Goal: Task Accomplishment & Management: Manage account settings

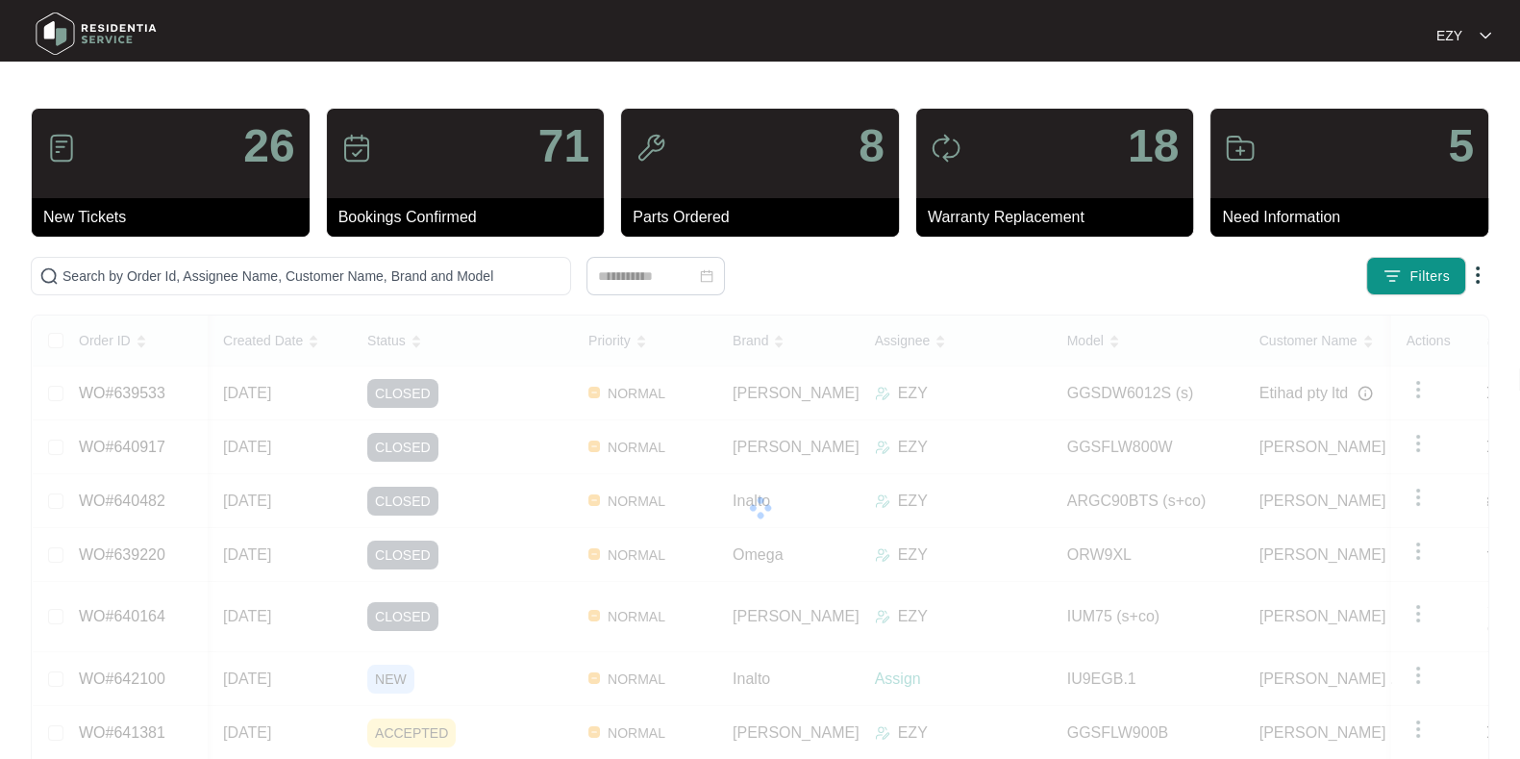
scroll to position [0, 35]
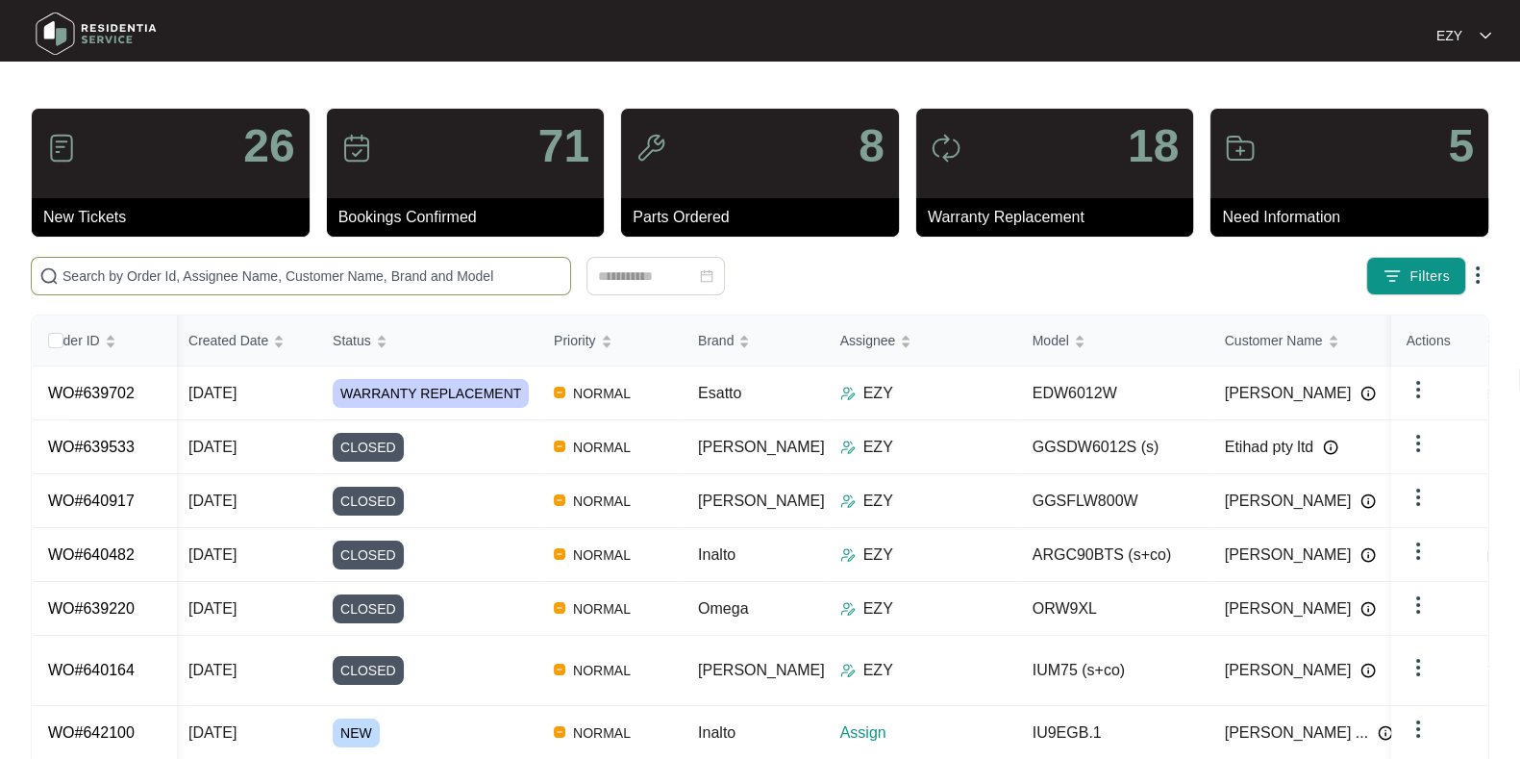
click at [478, 257] on span at bounding box center [301, 276] width 540 height 38
paste input "638523"
type input "638523"
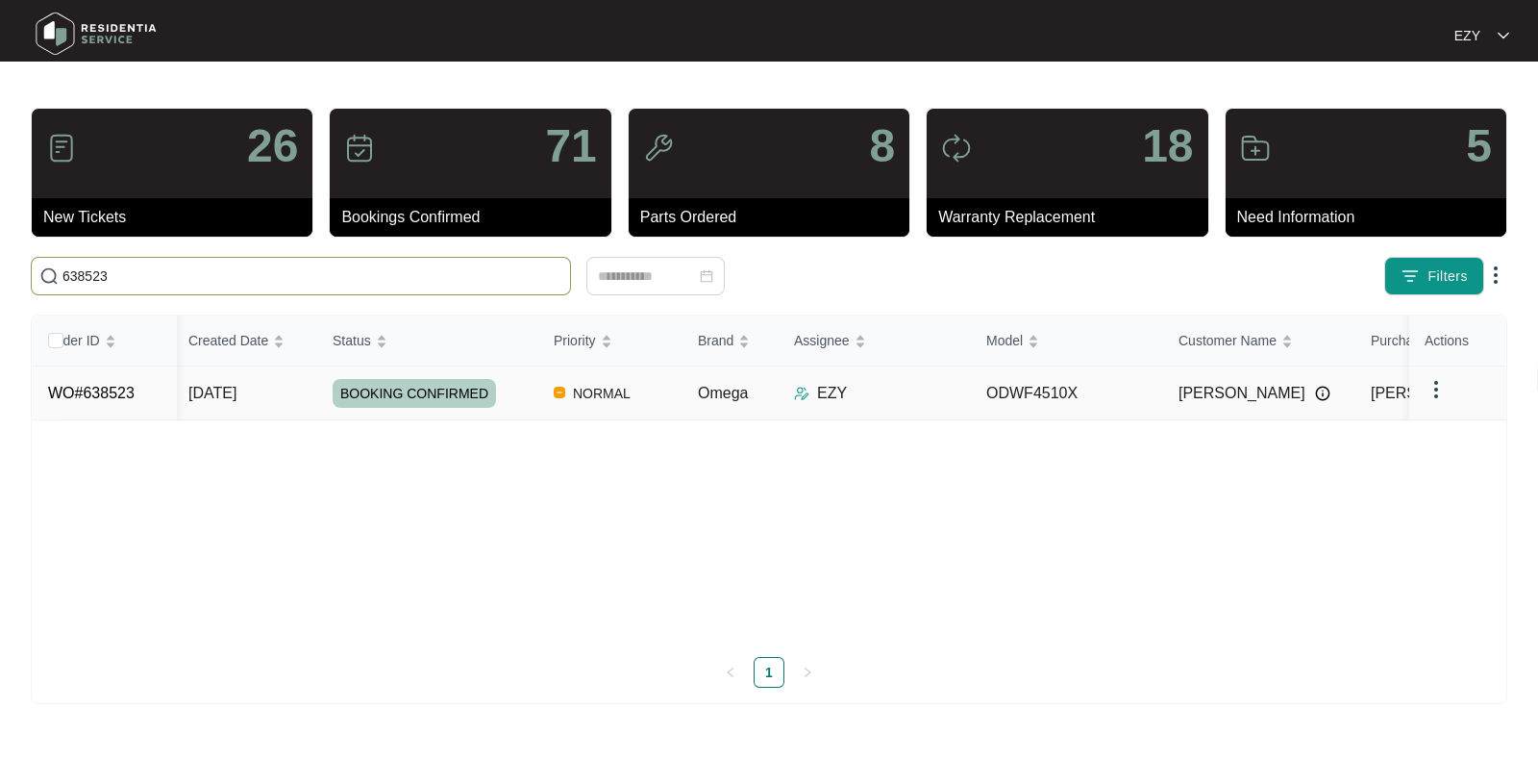
click at [280, 388] on td "[DATE]" at bounding box center [245, 393] width 144 height 54
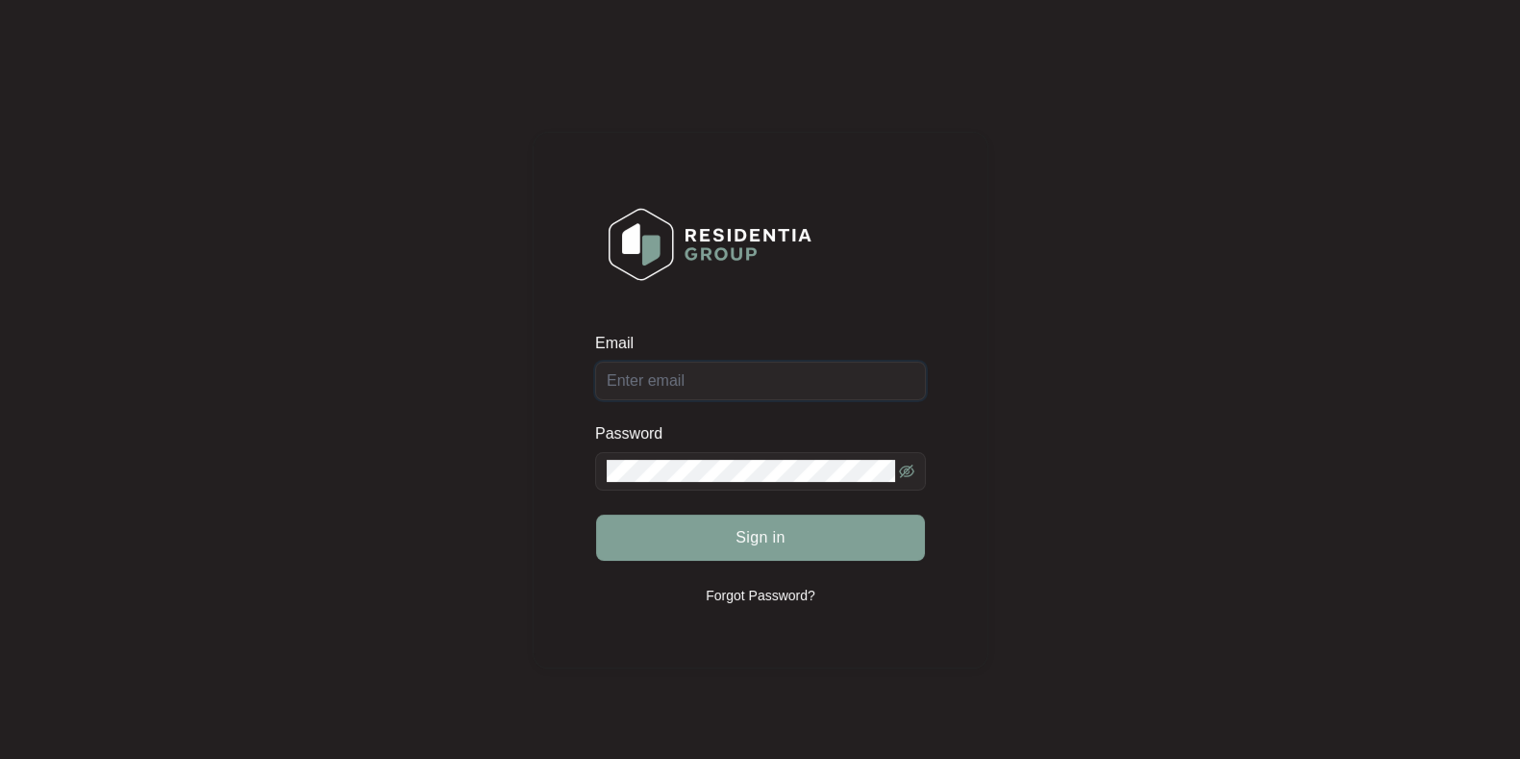
type input "[EMAIL_ADDRESS][DOMAIN_NAME]"
click at [794, 542] on div "Sign in" at bounding box center [760, 537] width 331 height 48
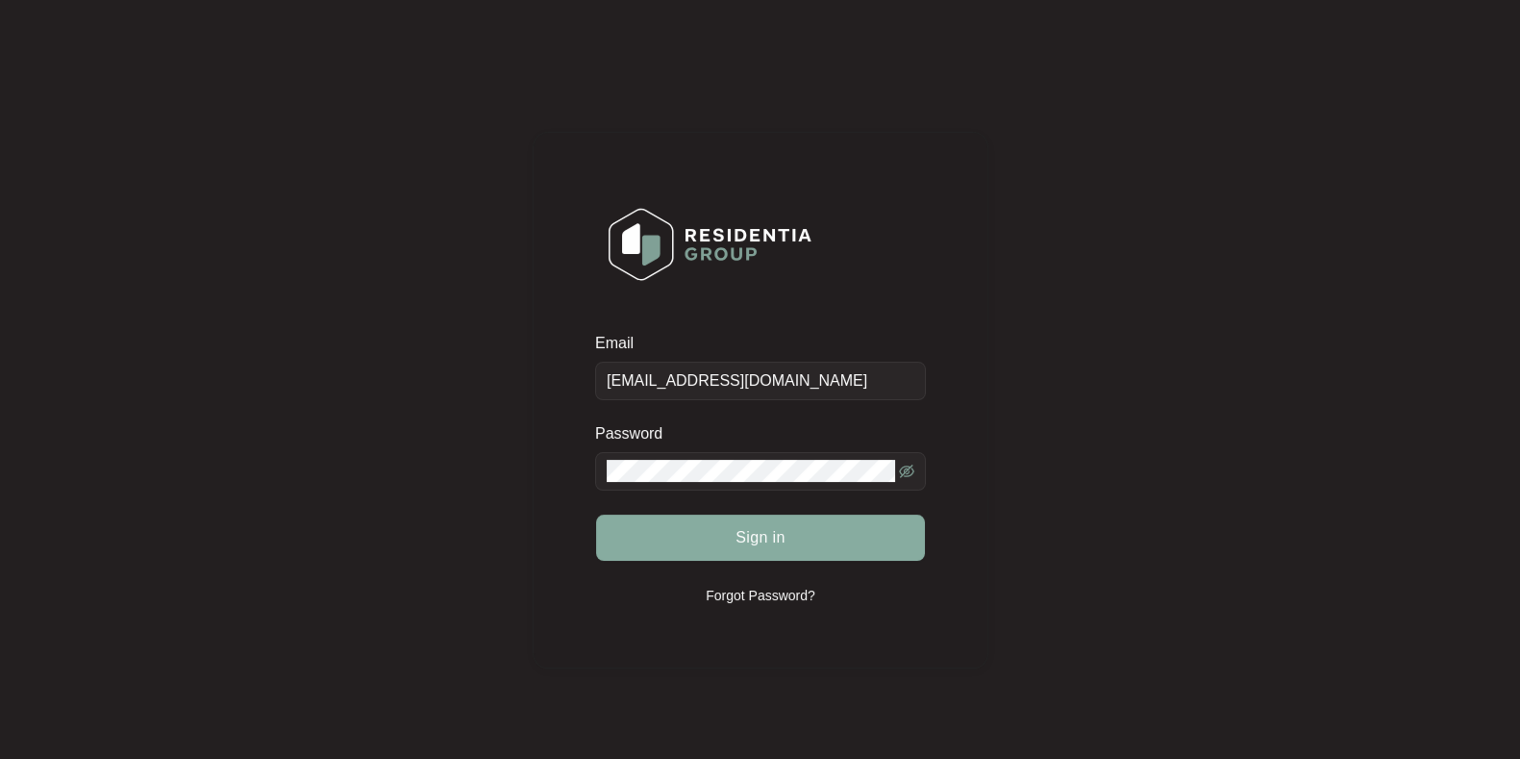
click at [767, 537] on span "Sign in" at bounding box center [761, 537] width 50 height 23
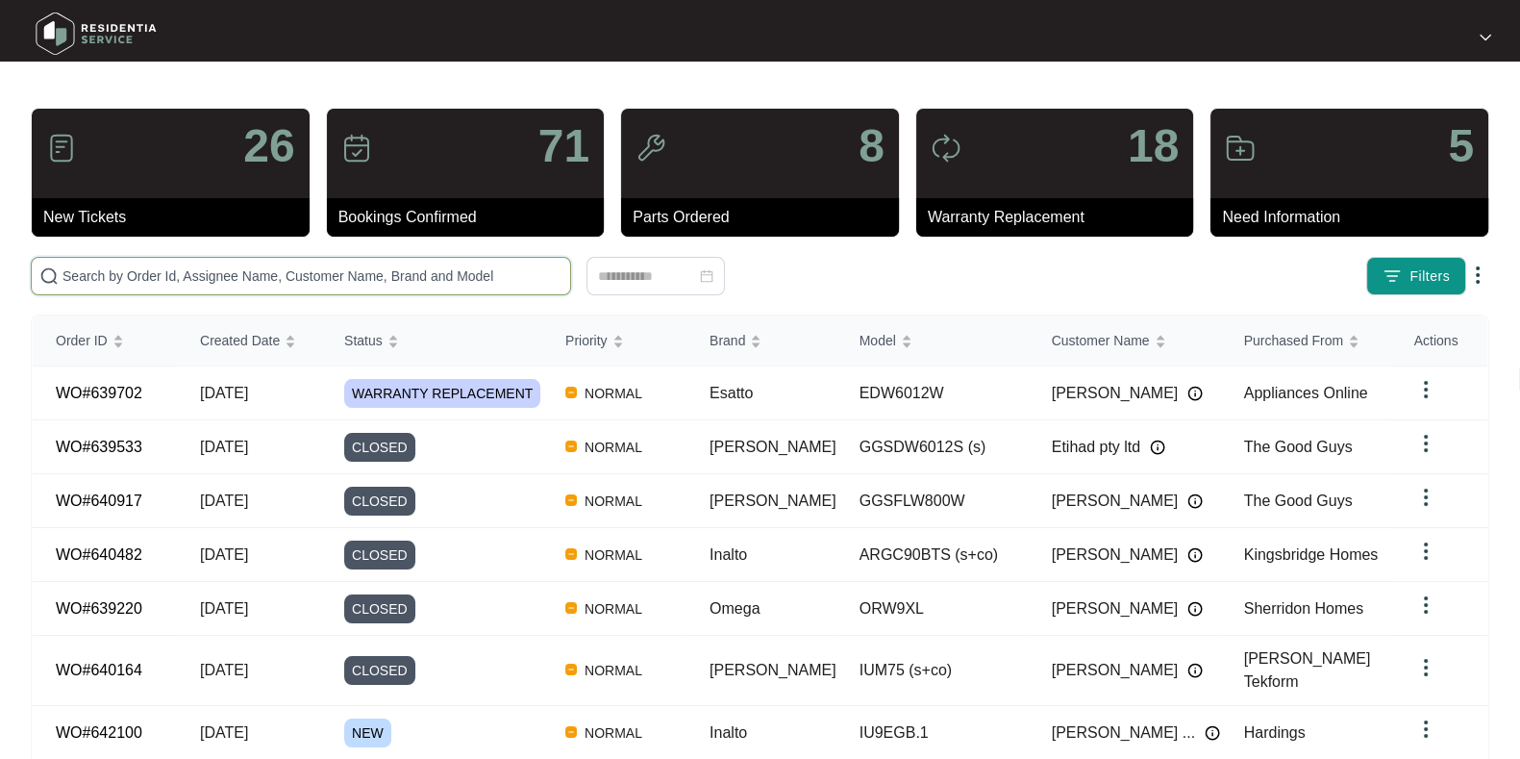
click at [203, 271] on input "text" at bounding box center [312, 275] width 500 height 21
paste input "638523"
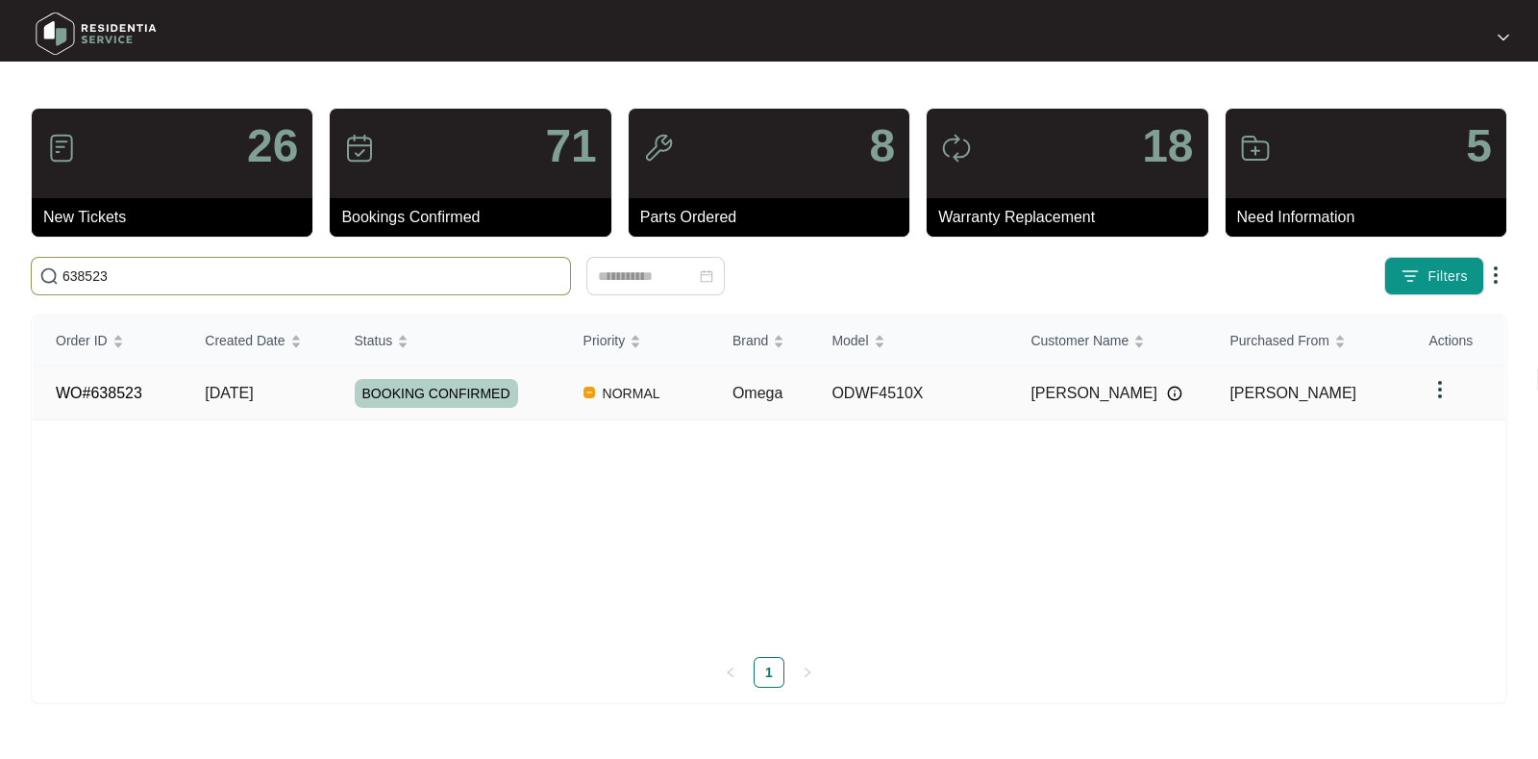
type input "638523"
click at [173, 395] on td "WO#638523" at bounding box center [107, 393] width 149 height 54
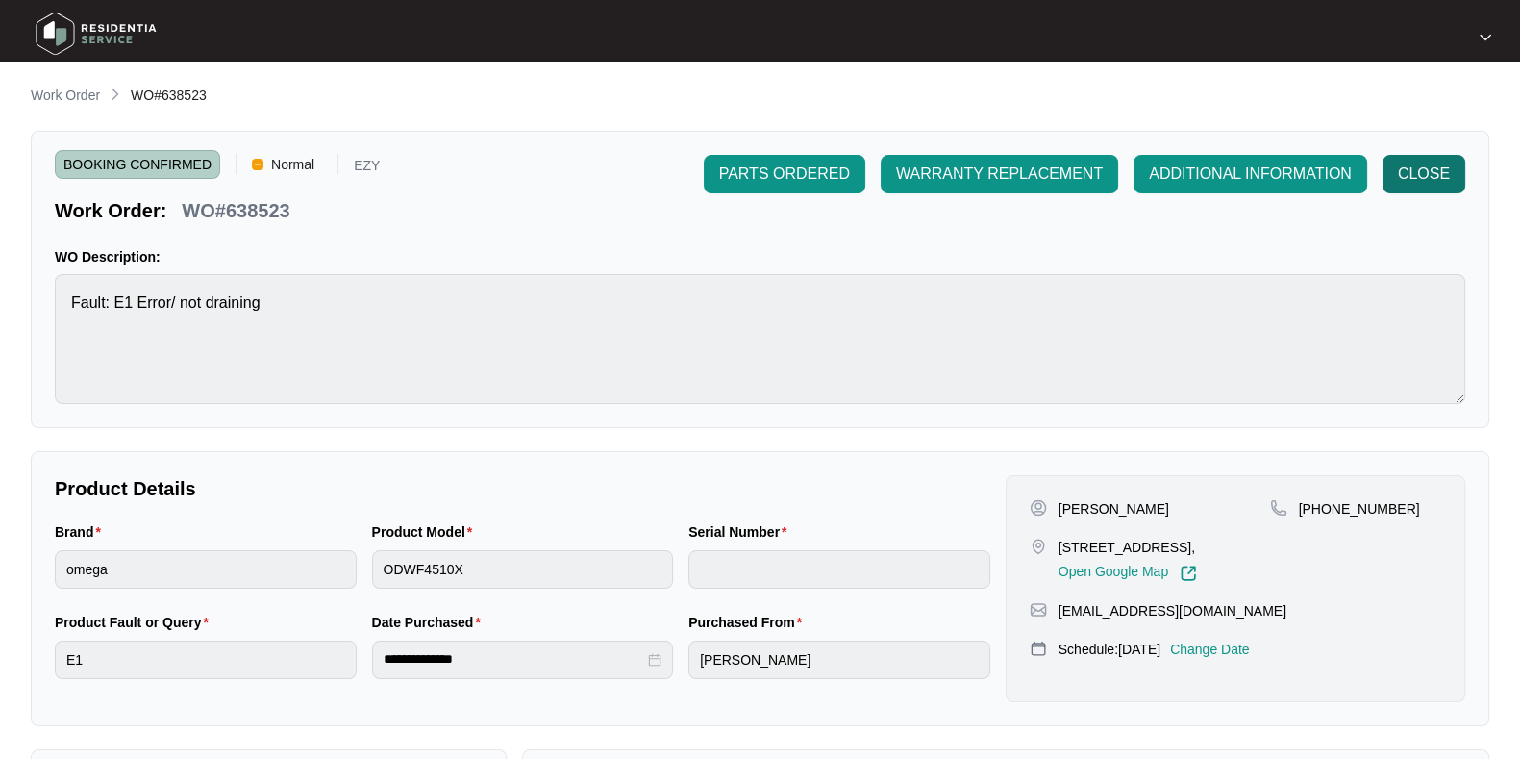
click at [1428, 157] on button "CLOSE" at bounding box center [1424, 174] width 83 height 38
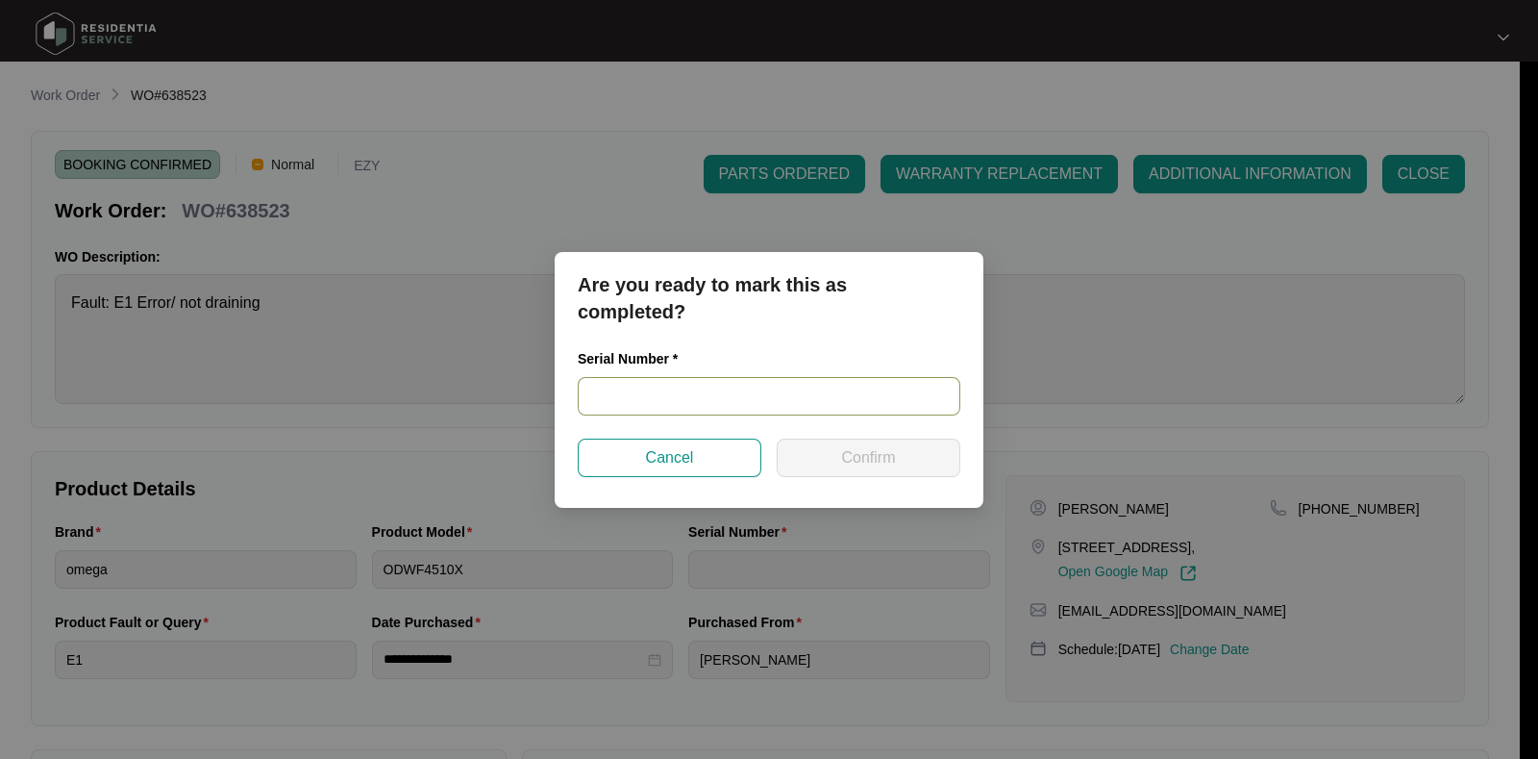
click at [665, 394] on input "text" at bounding box center [769, 396] width 383 height 38
type input "25075970050100065"
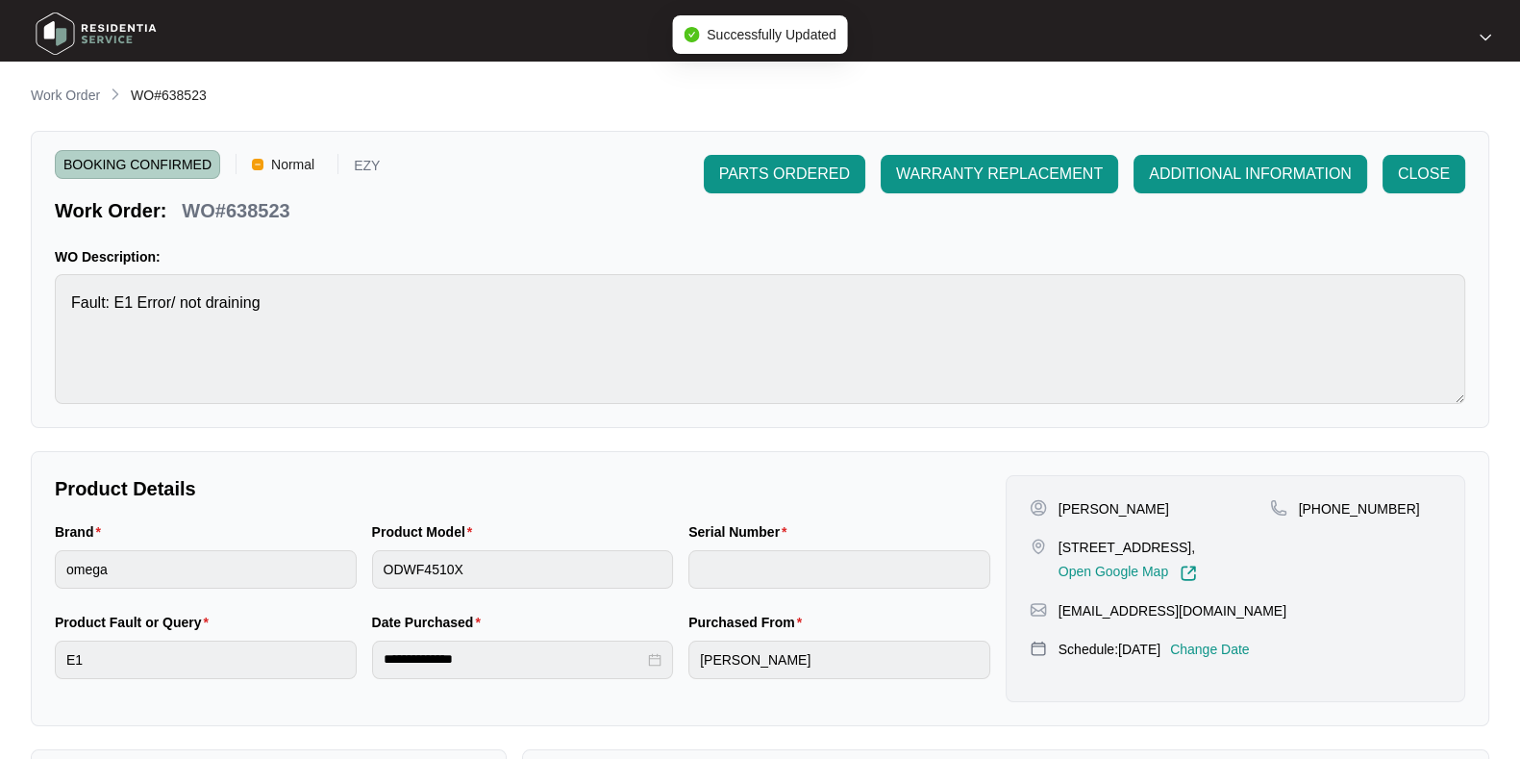
type input "25075970050100065"
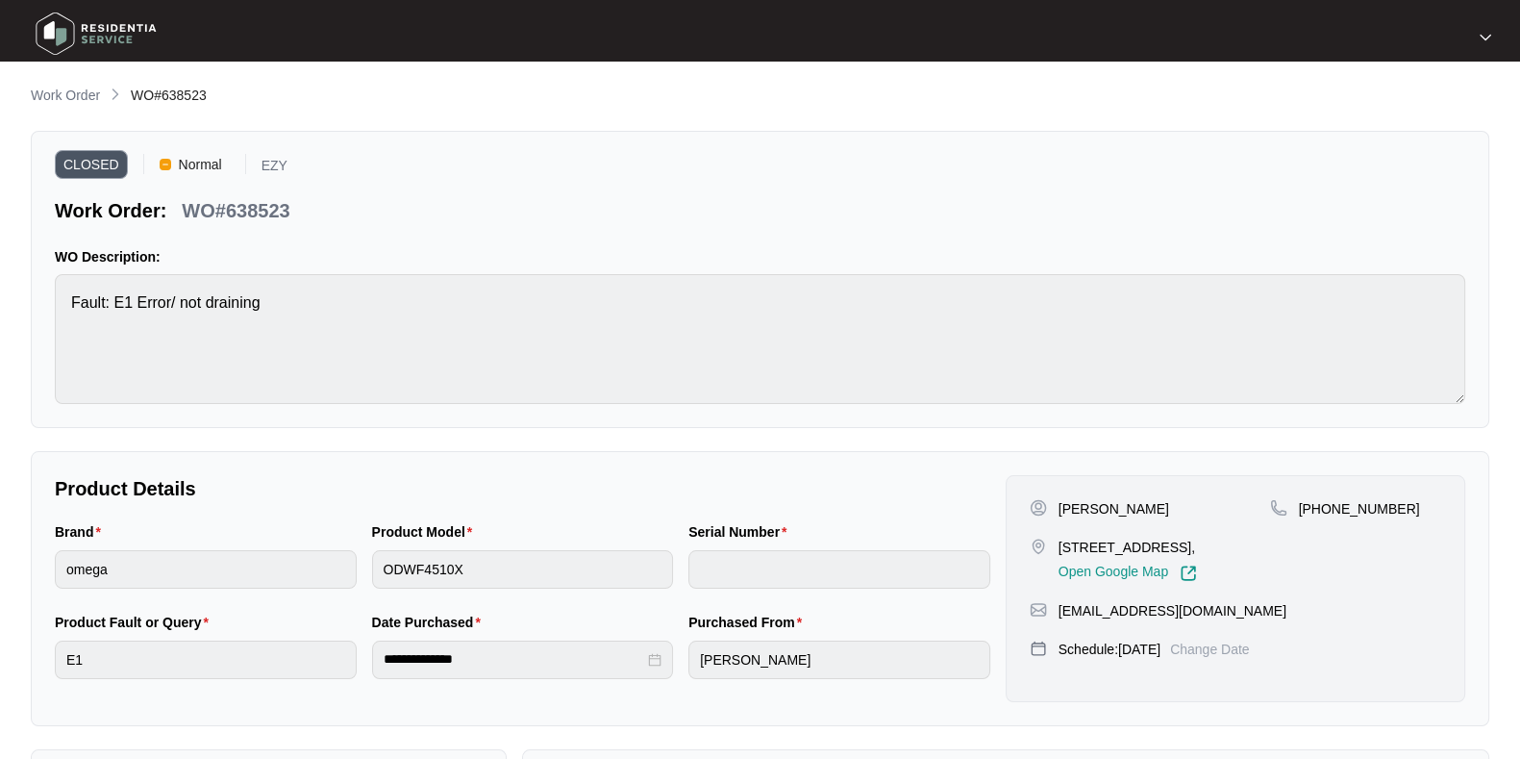
click at [44, 87] on span "Work Order" at bounding box center [65, 94] width 69 height 15
click at [73, 95] on p "Work Order" at bounding box center [65, 95] width 69 height 19
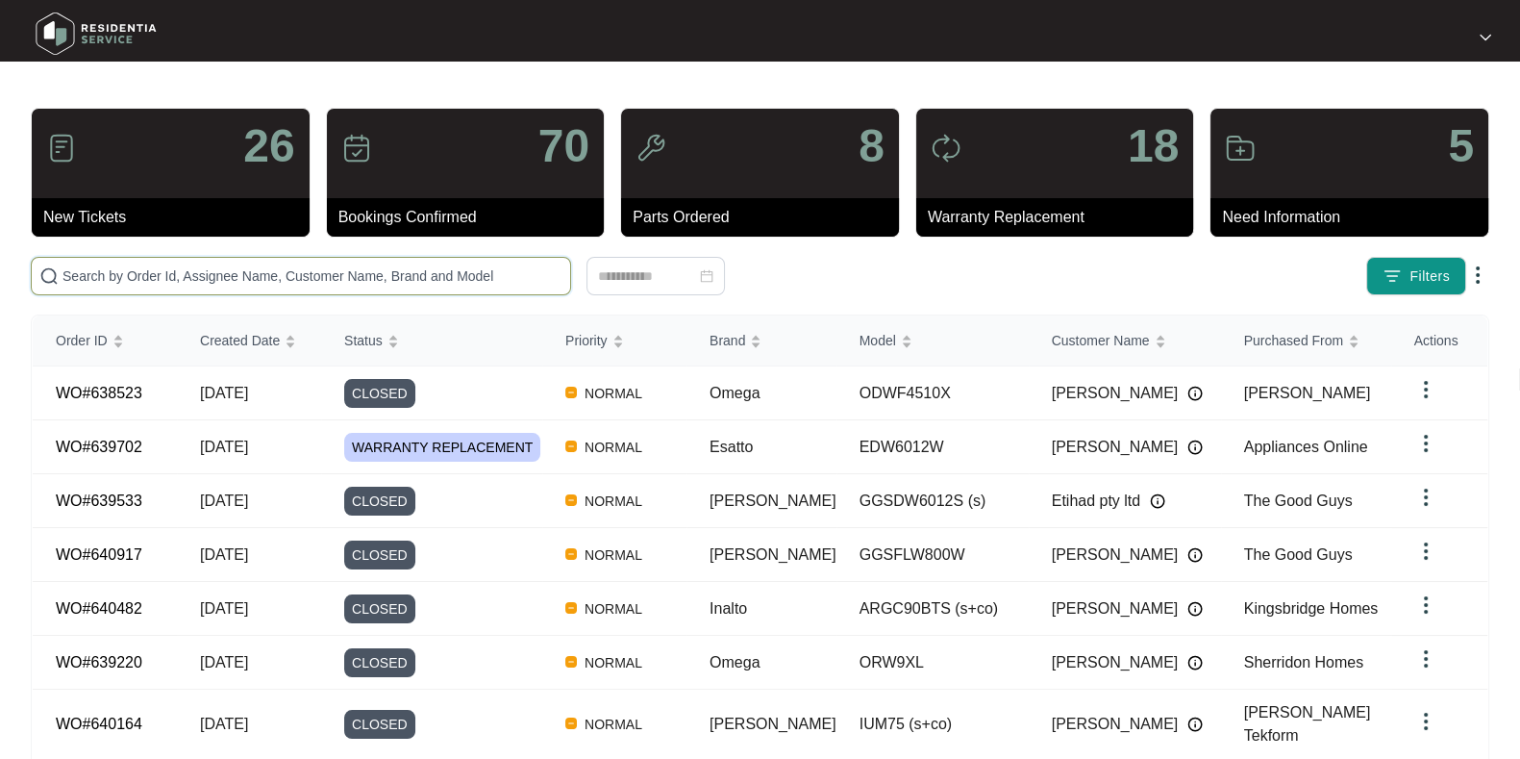
click at [431, 276] on input "text" at bounding box center [312, 275] width 500 height 21
paste input "641597"
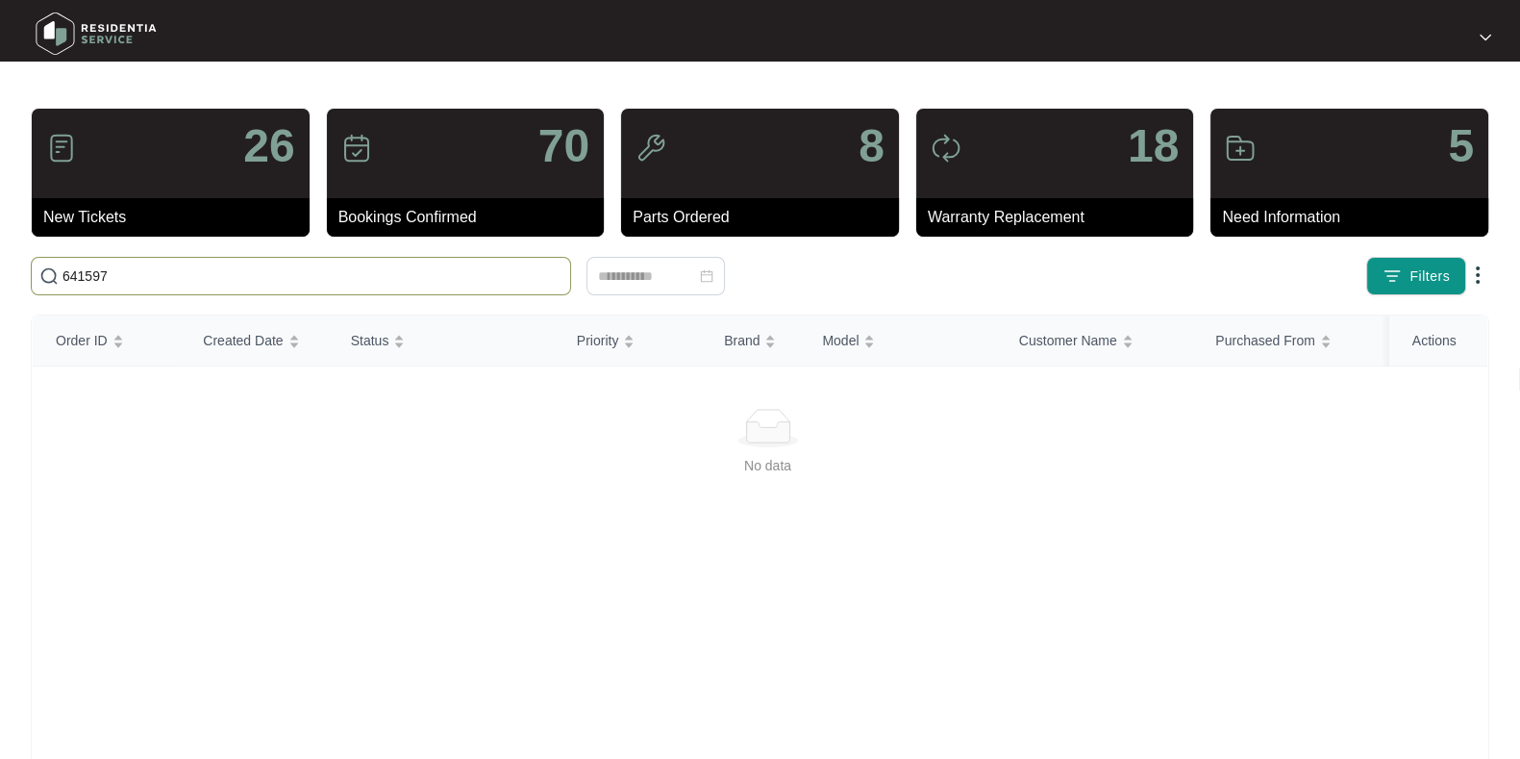
type input "641597"
click at [476, 275] on input "641597" at bounding box center [312, 275] width 500 height 21
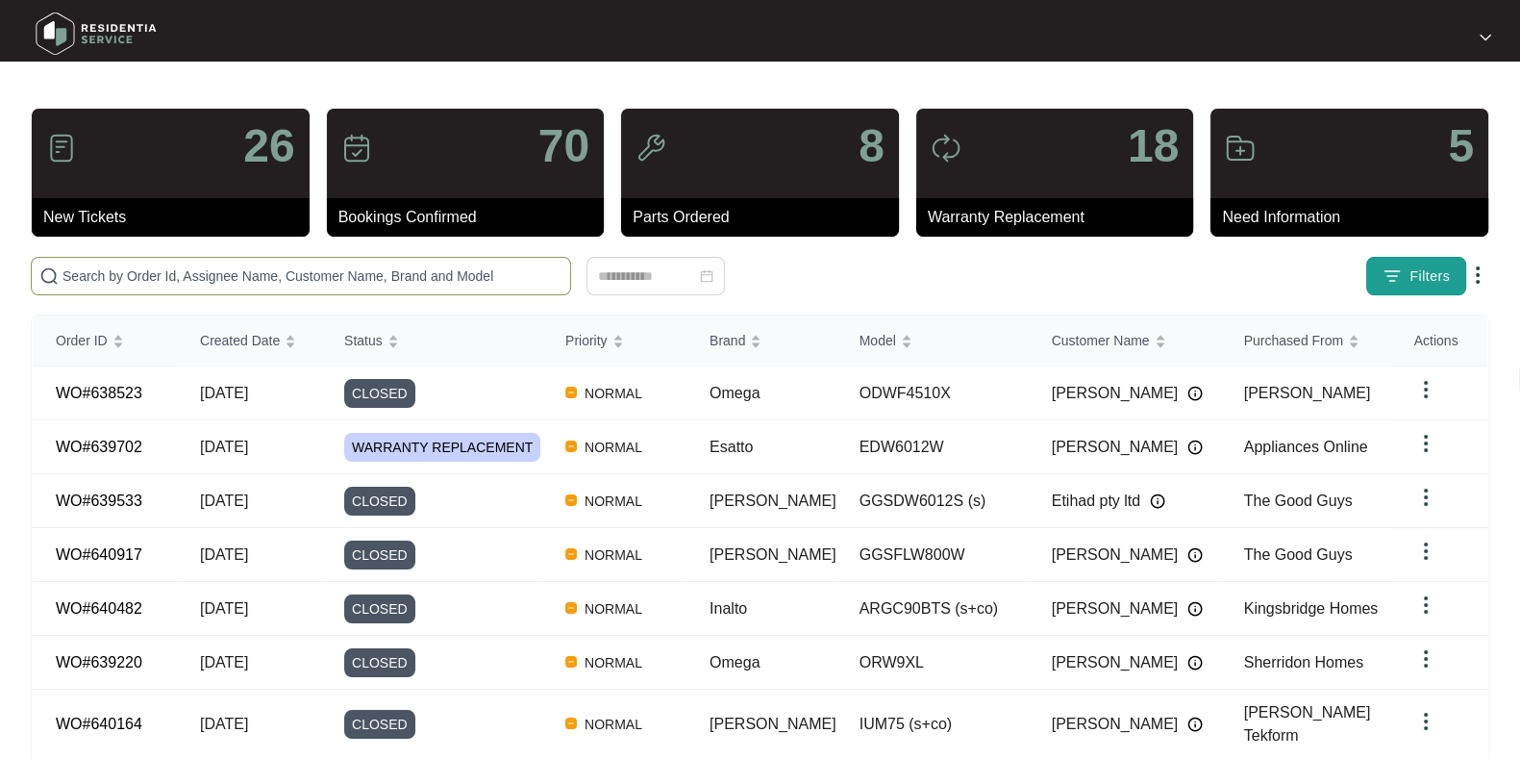
click at [1453, 264] on button "Filters" at bounding box center [1416, 276] width 100 height 38
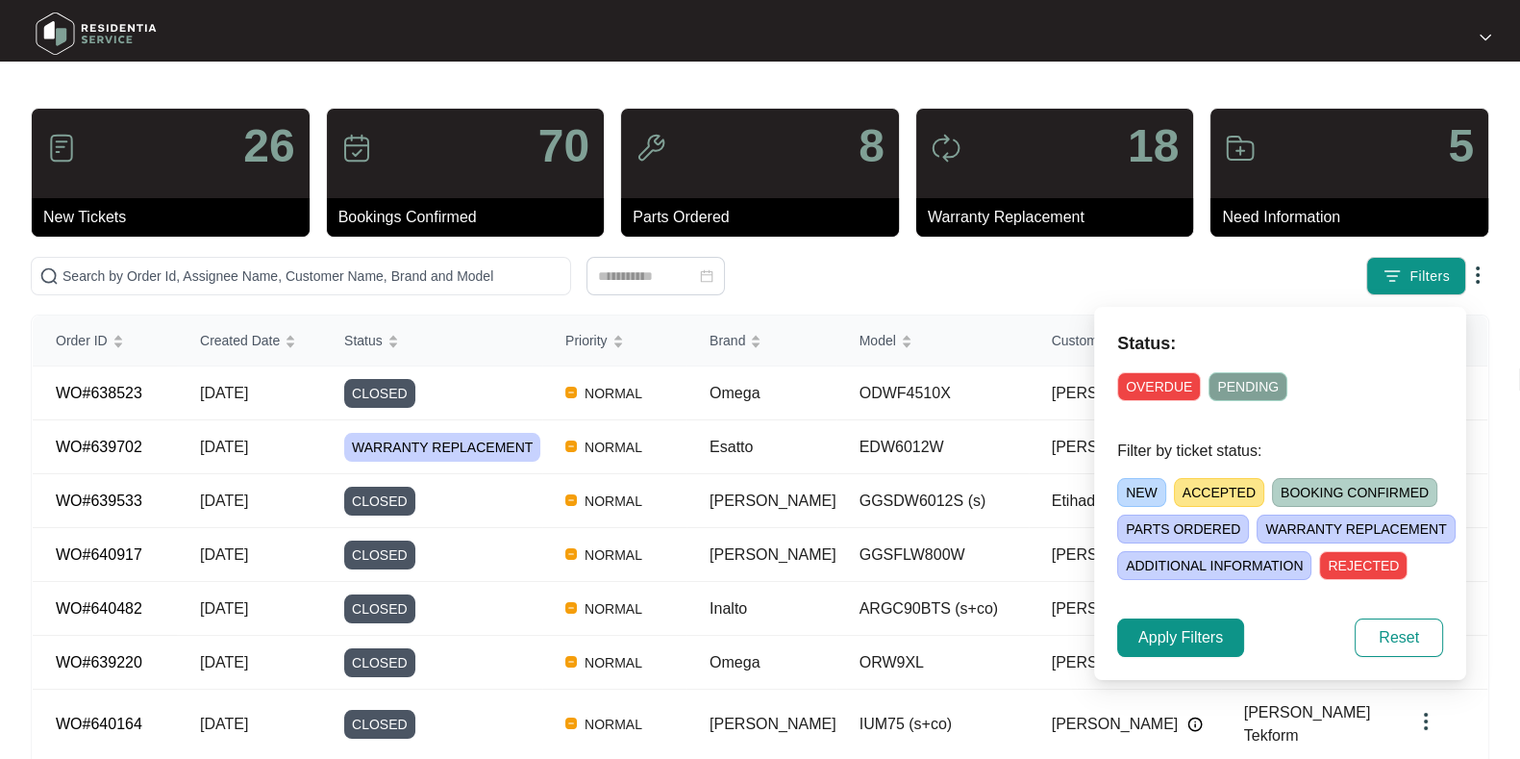
click at [1137, 482] on span "NEW" at bounding box center [1141, 492] width 49 height 29
click at [1197, 649] on button "Apply Filters" at bounding box center [1180, 637] width 127 height 38
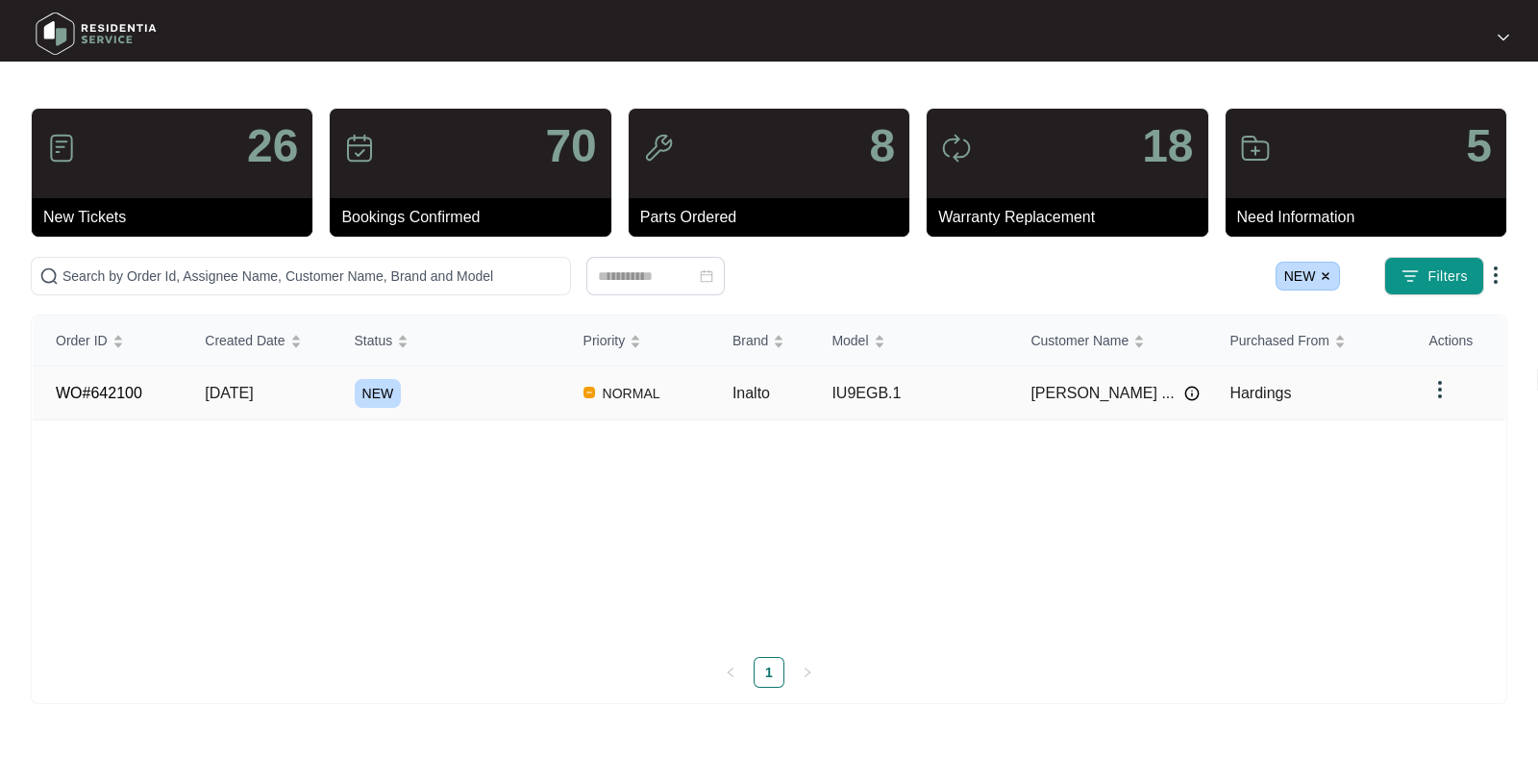
click at [495, 391] on div "NEW" at bounding box center [458, 393] width 206 height 29
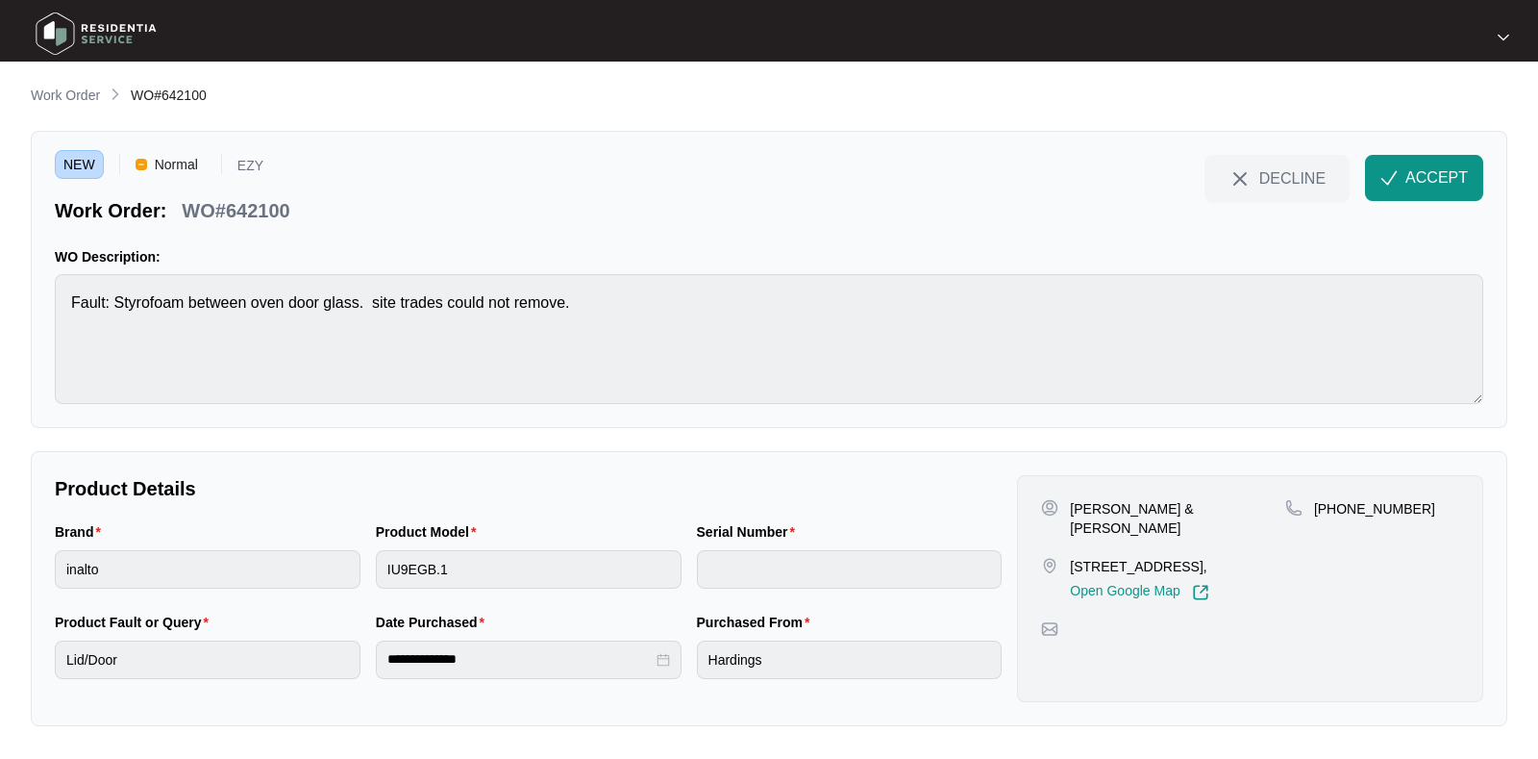
click at [260, 213] on p "WO#642100" at bounding box center [236, 210] width 108 height 27
copy div "WO#642100 DECLINE ACCEPT"
click at [1078, 505] on p "[PERSON_NAME] & [PERSON_NAME]" at bounding box center [1177, 518] width 215 height 38
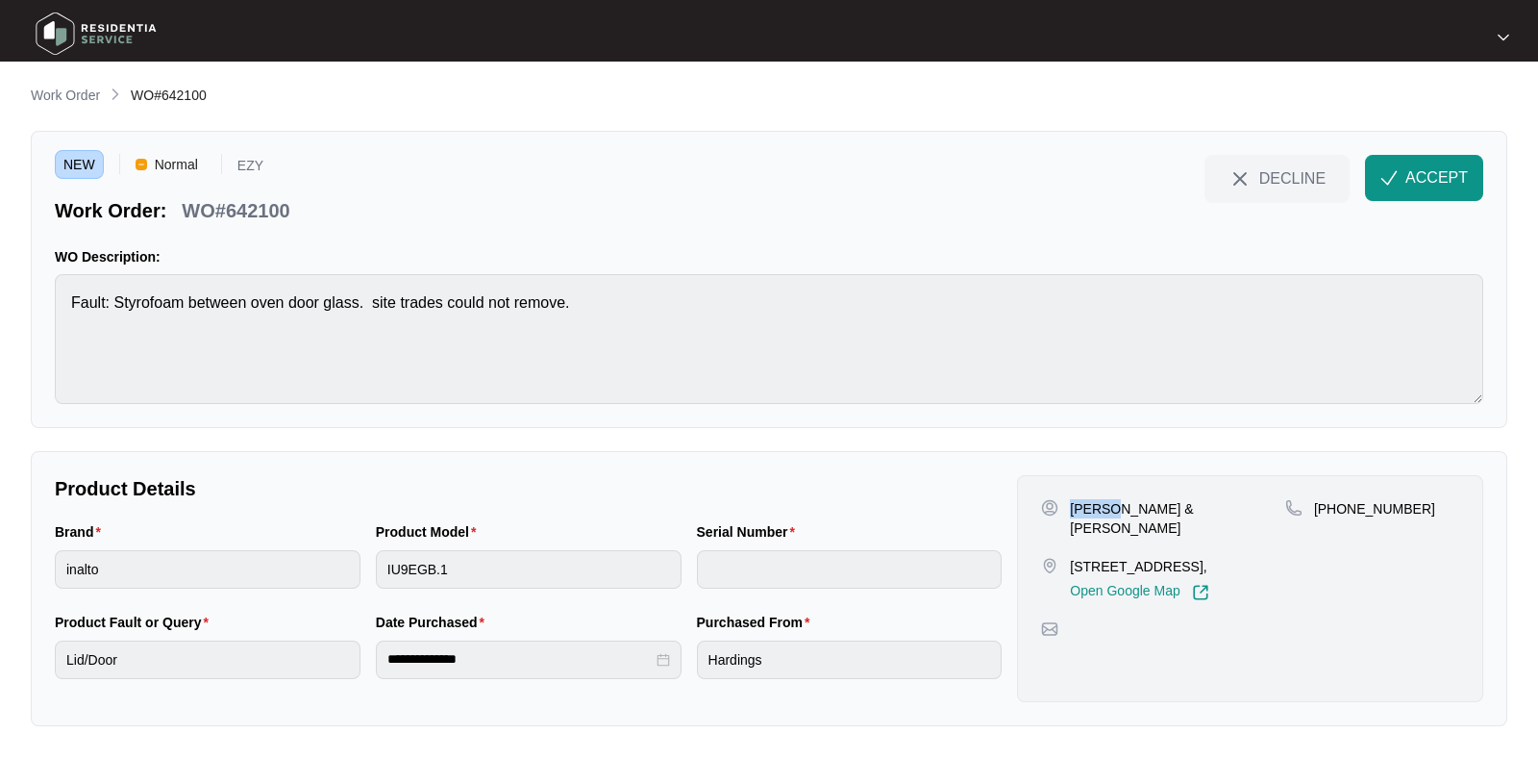
click at [1078, 505] on p "[PERSON_NAME] & [PERSON_NAME]" at bounding box center [1177, 518] width 215 height 38
copy p "[PERSON_NAME] & [PERSON_NAME]"
click at [1139, 557] on p "[STREET_ADDRESS]," at bounding box center [1139, 566] width 138 height 19
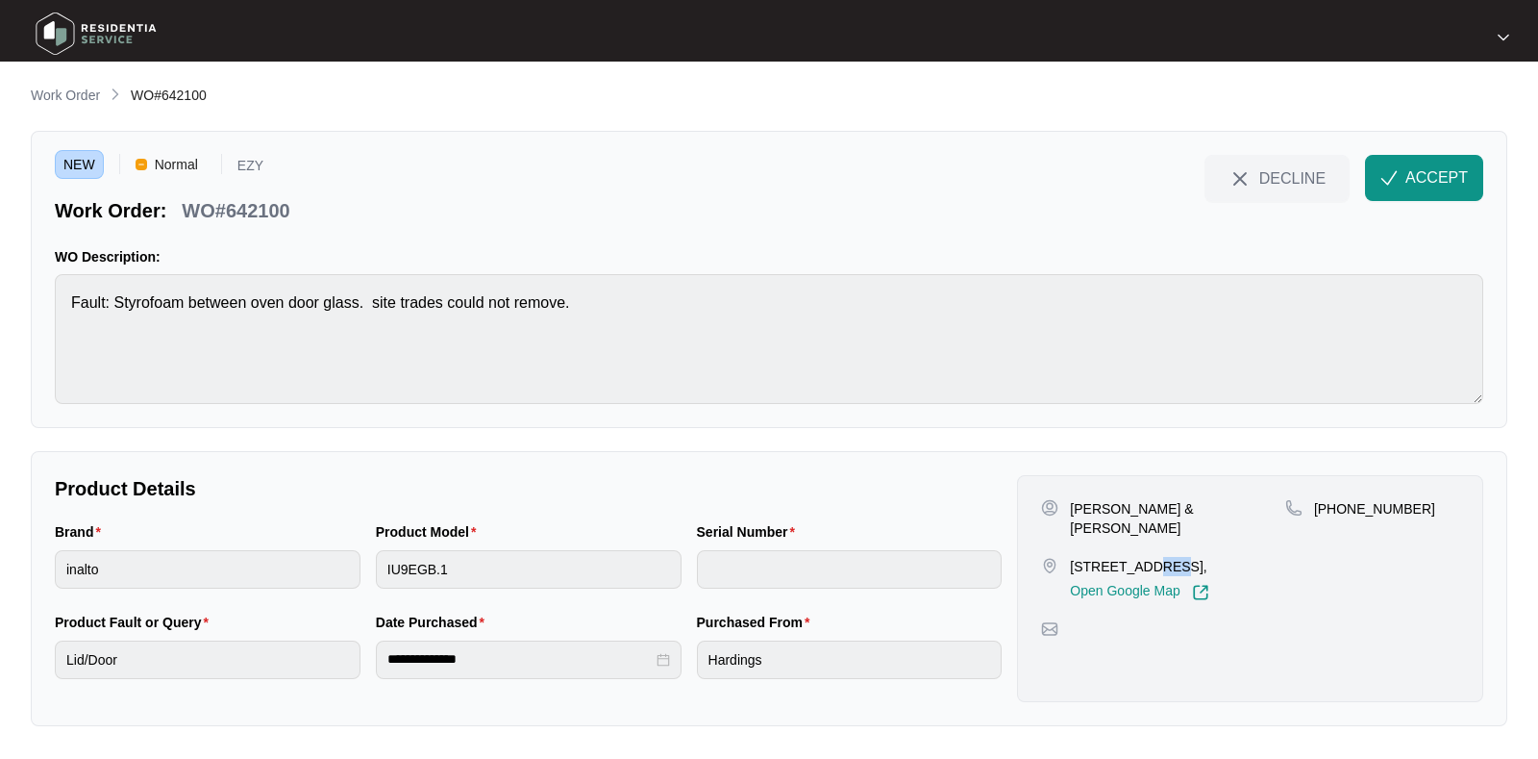
click at [1139, 557] on p "[STREET_ADDRESS]," at bounding box center [1139, 566] width 138 height 19
copy p "[STREET_ADDRESS],"
drag, startPoint x: 1431, startPoint y: 529, endPoint x: 1336, endPoint y: 528, distance: 94.2
click at [1336, 528] on div "[PHONE_NUMBER]" at bounding box center [1373, 550] width 174 height 102
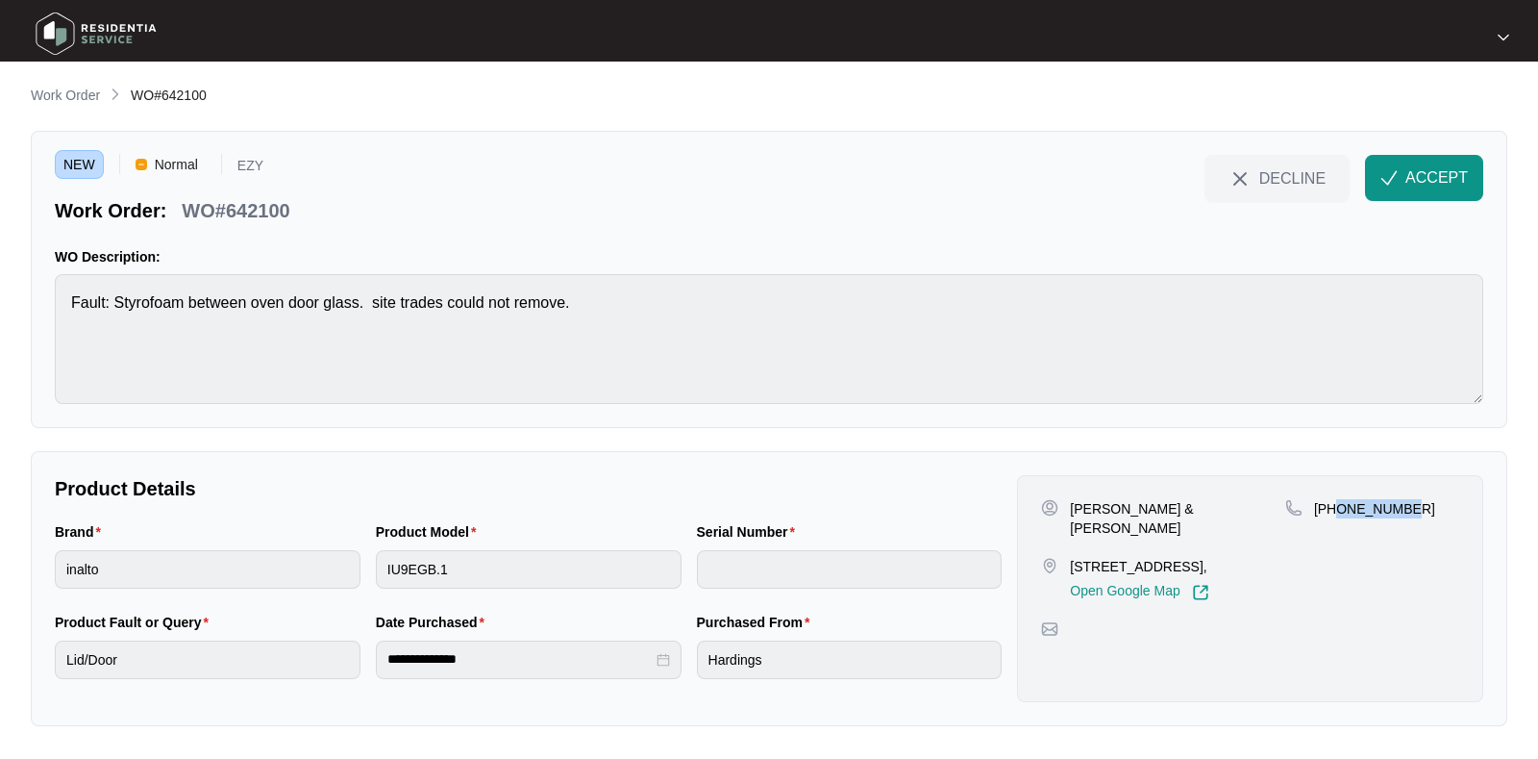
copy p "431768027"
click at [1403, 182] on button "ACCEPT" at bounding box center [1424, 178] width 118 height 46
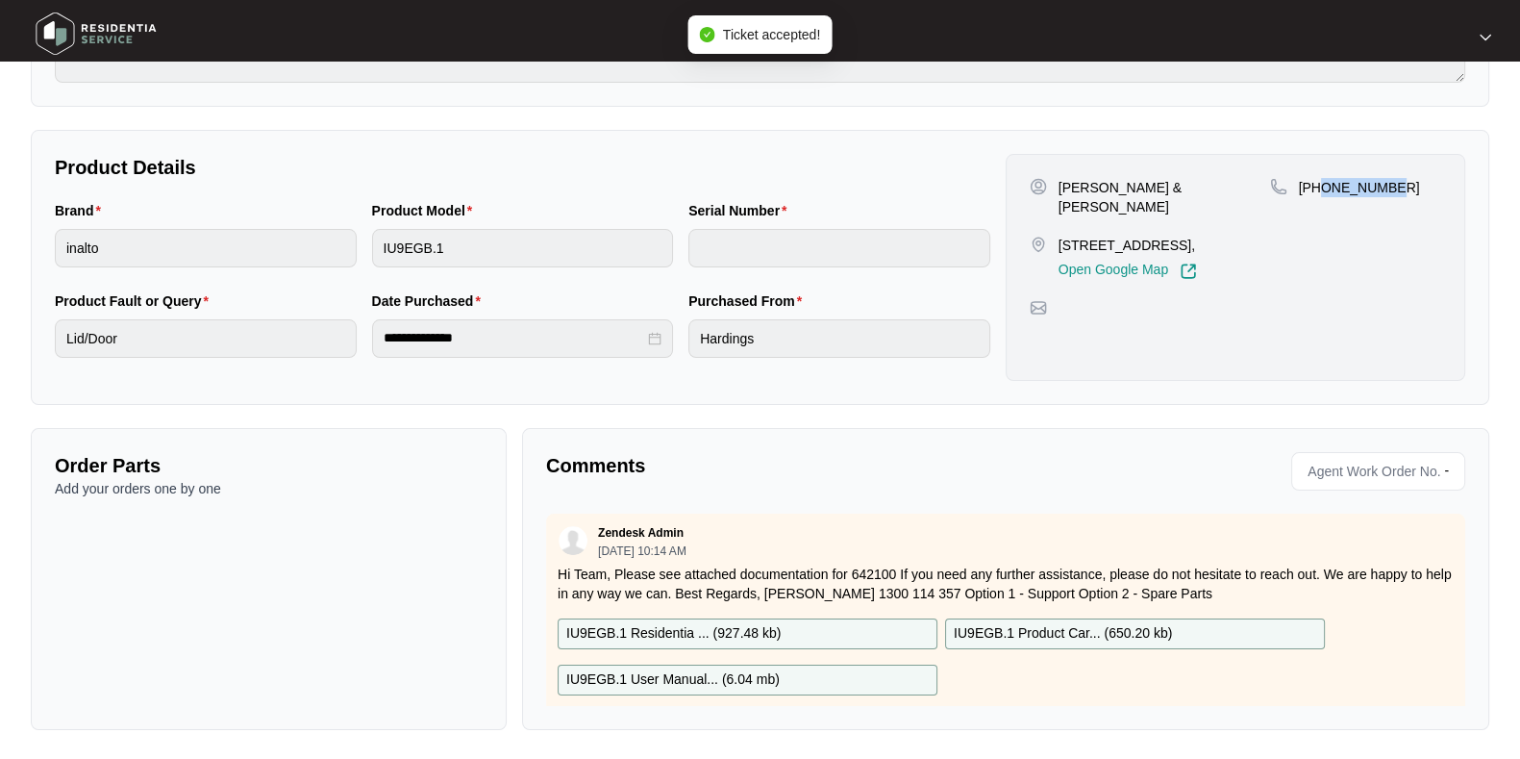
scroll to position [34, 0]
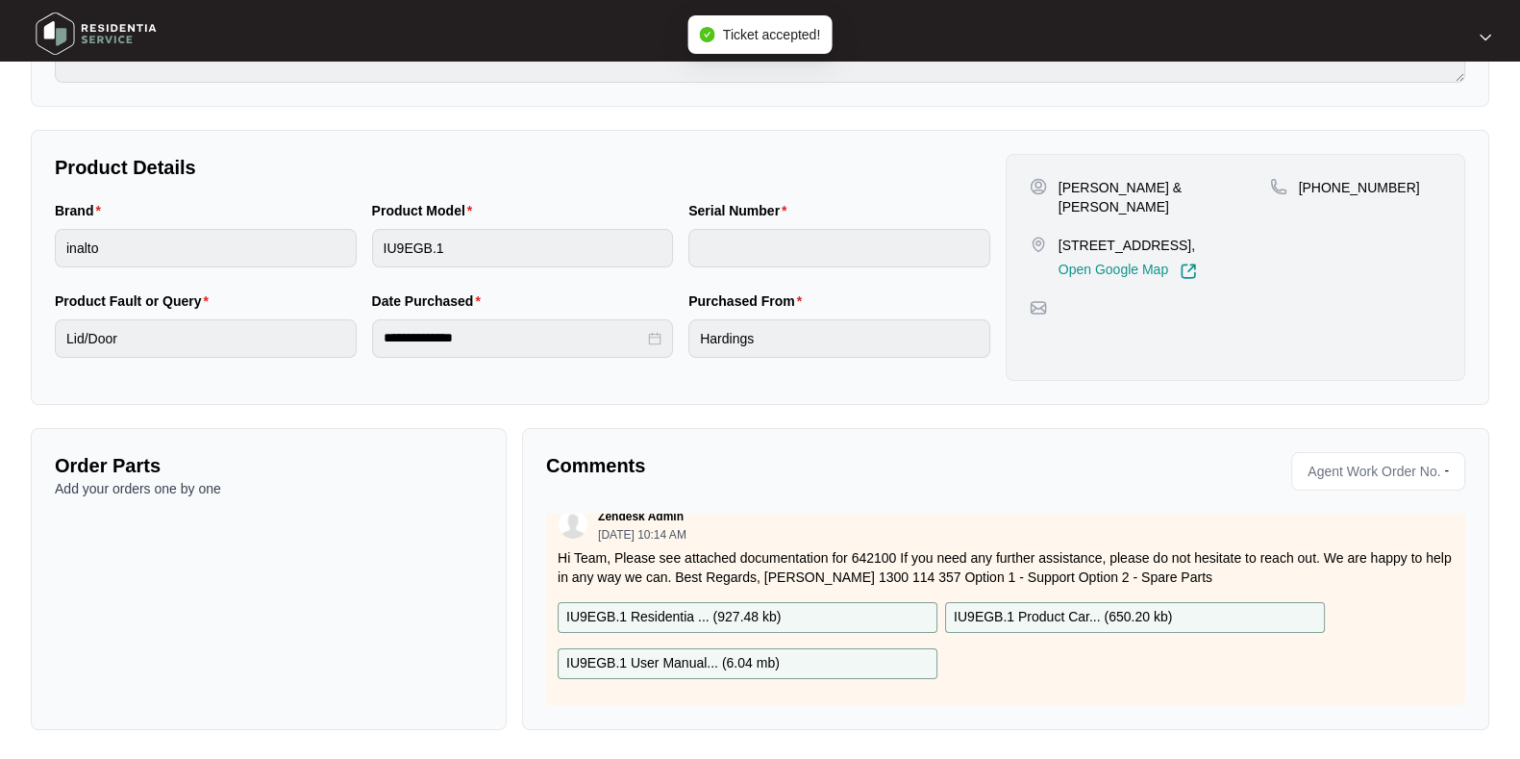
click at [741, 607] on p "IU9EGB.1 Residentia ... ( 927.48 kb )" at bounding box center [673, 617] width 214 height 21
click at [747, 653] on p "IU9EGB.1 User Manual... ( 6.04 mb )" at bounding box center [672, 663] width 213 height 21
click at [1052, 607] on p "IU9EGB.1 Product Car... ( 650.20 kb )" at bounding box center [1063, 617] width 218 height 21
